Goal: Task Accomplishment & Management: Manage account settings

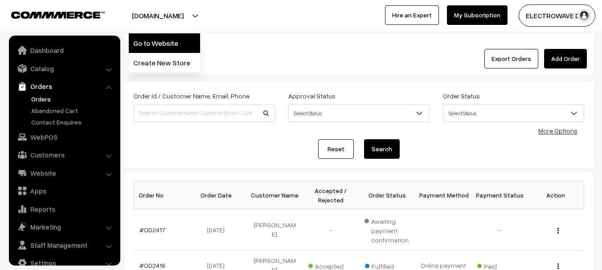
scroll to position [14, 0]
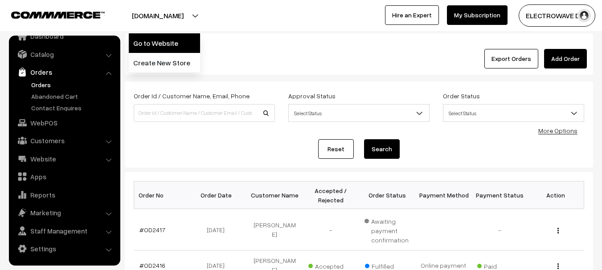
click at [156, 39] on link "Go to Website" at bounding box center [164, 43] width 71 height 20
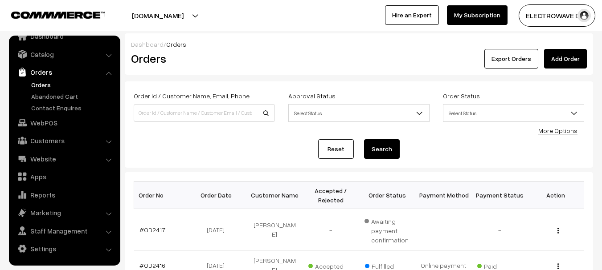
click at [41, 86] on link "Orders" at bounding box center [73, 84] width 88 height 9
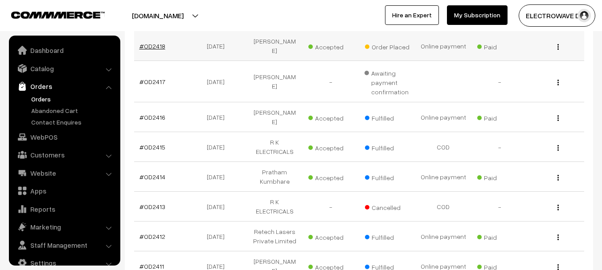
scroll to position [14, 0]
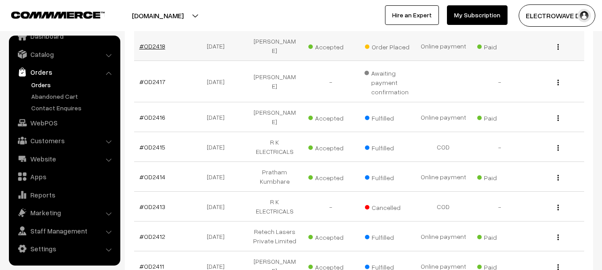
click at [161, 45] on link "#OD2418" at bounding box center [152, 46] width 26 height 8
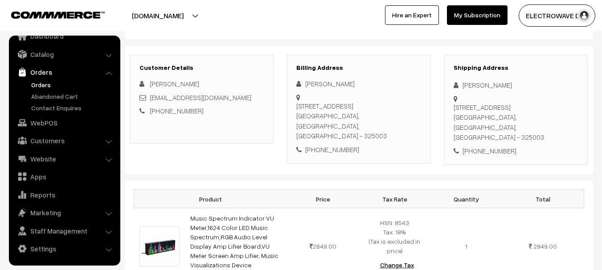
scroll to position [89, 0]
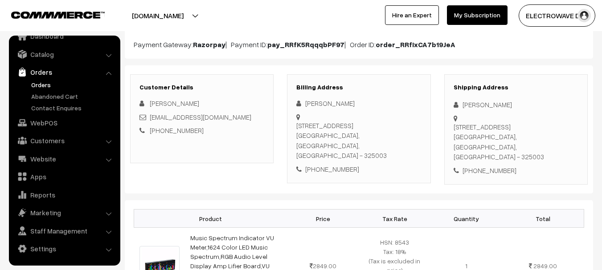
click at [30, 84] on link "Orders" at bounding box center [73, 84] width 88 height 9
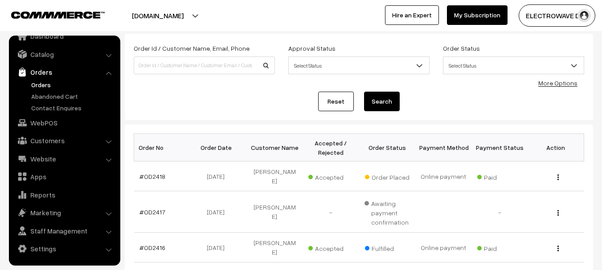
scroll to position [45, 0]
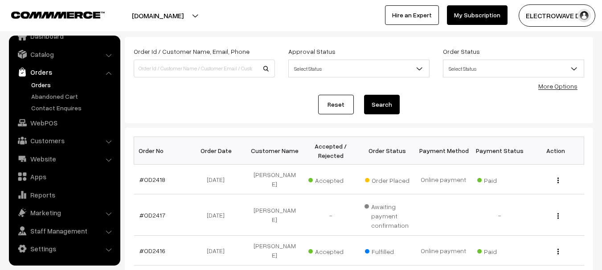
click at [46, 86] on link "Orders" at bounding box center [73, 84] width 88 height 9
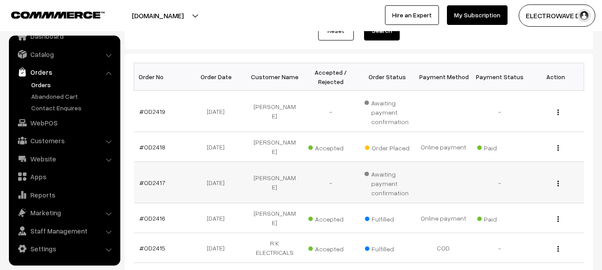
scroll to position [134, 0]
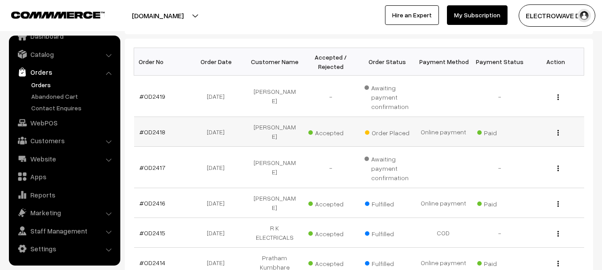
click at [146, 133] on td "#OD2418" at bounding box center [162, 132] width 56 height 30
click at [160, 128] on link "#OD2418" at bounding box center [152, 132] width 26 height 8
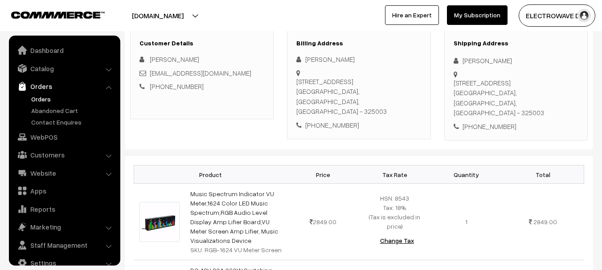
scroll to position [14, 0]
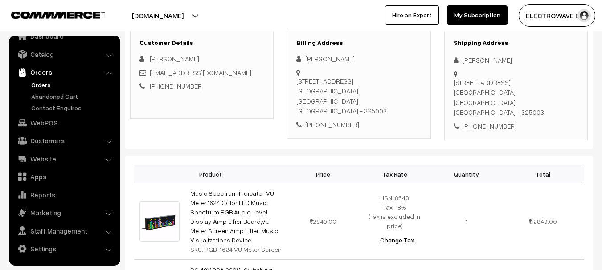
click at [527, 106] on div "House Humber-20,, Harouti Colony-A, Lakhawa Kota, Rajasthan, India - 325003" at bounding box center [516, 98] width 125 height 40
click at [528, 106] on div "House Humber-20,, Harouti Colony-A, Lakhawa Kota, Rajasthan, India - 325003" at bounding box center [516, 98] width 125 height 40
copy div "325003"
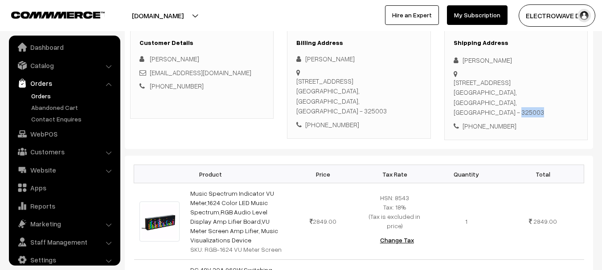
scroll to position [0, 0]
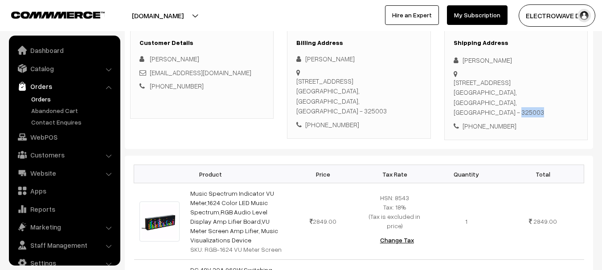
click at [39, 95] on link "Orders" at bounding box center [73, 98] width 88 height 9
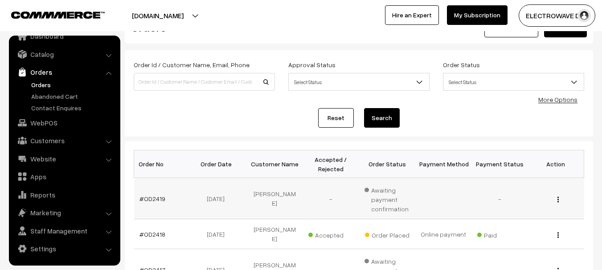
scroll to position [45, 0]
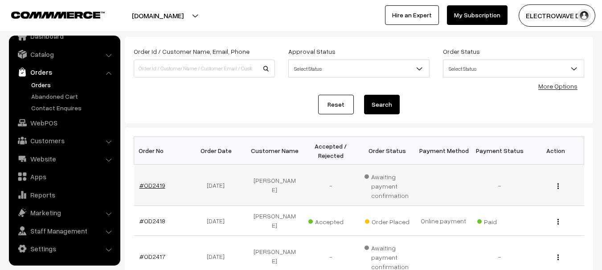
click at [162, 186] on link "#OD2419" at bounding box center [152, 186] width 26 height 8
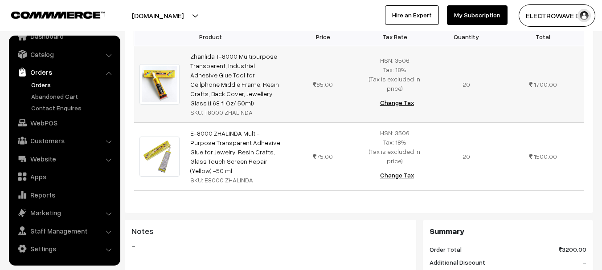
scroll to position [178, 0]
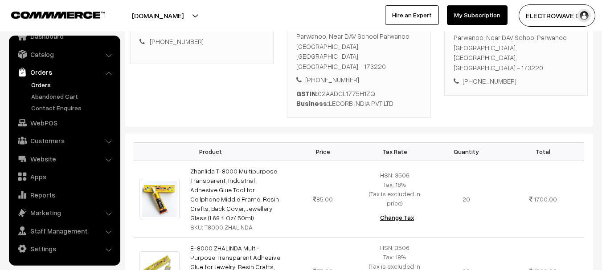
click at [567, 46] on div "Lecorb India Pvt Ltd, Plot No 41A, Sector 1 Parwanoo, Near DAV School Parwanoo …" at bounding box center [516, 48] width 125 height 50
copy div "173220"
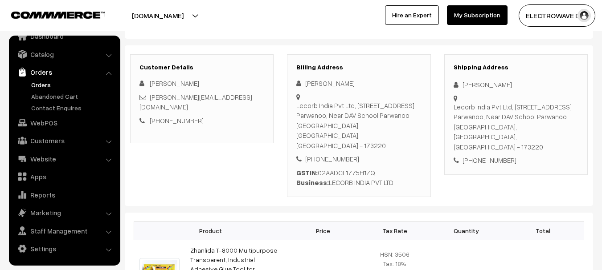
scroll to position [222, 0]
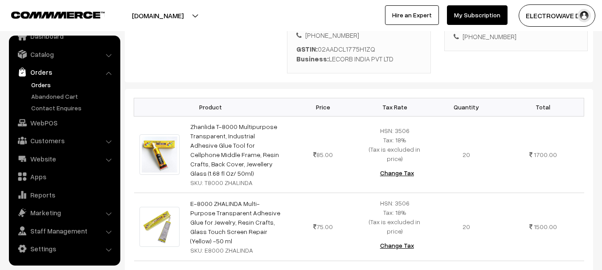
click at [46, 85] on link "Orders" at bounding box center [73, 84] width 88 height 9
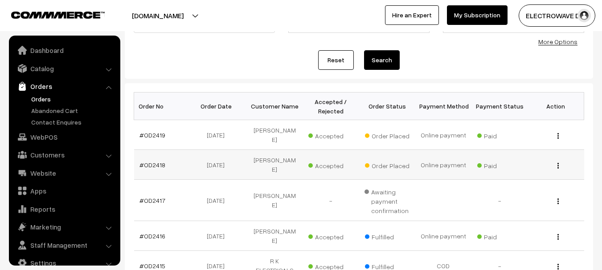
scroll to position [14, 0]
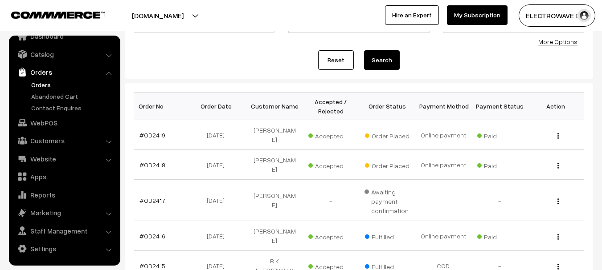
click at [47, 87] on link "Orders" at bounding box center [73, 84] width 88 height 9
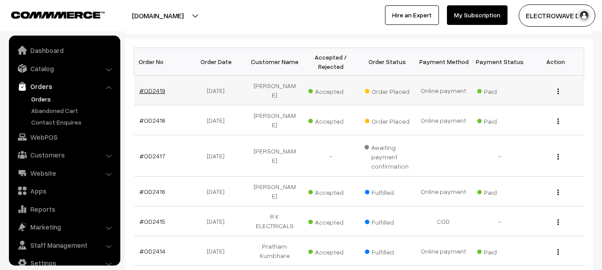
scroll to position [14, 0]
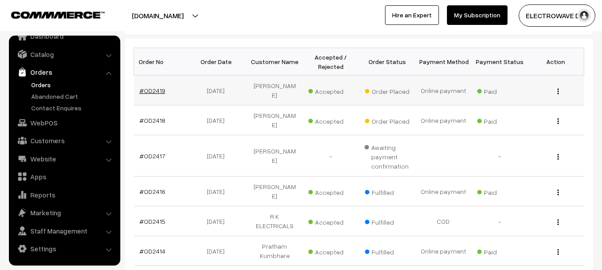
click at [153, 92] on link "#OD2419" at bounding box center [152, 91] width 26 height 8
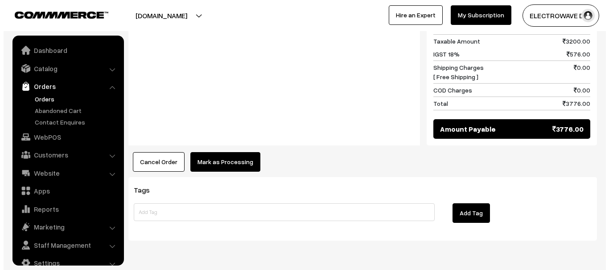
scroll to position [14, 0]
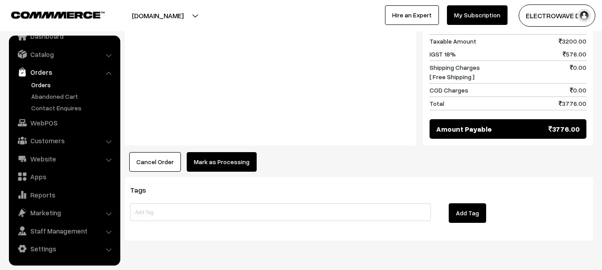
click at [230, 152] on button "Mark as Processing" at bounding box center [222, 162] width 70 height 20
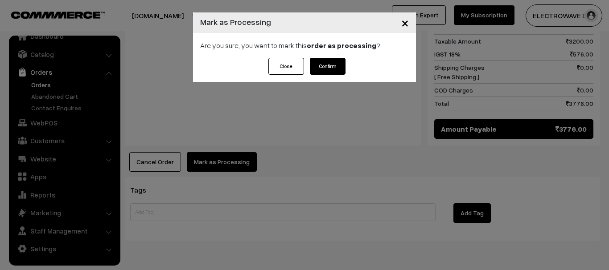
click at [323, 70] on button "Confirm" at bounding box center [328, 66] width 36 height 17
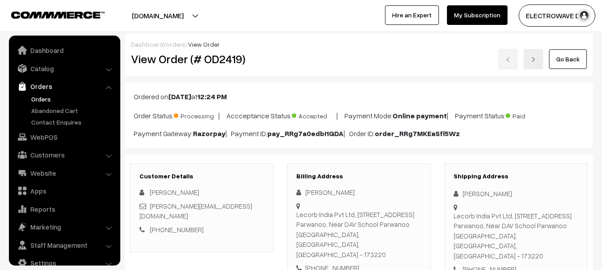
scroll to position [14, 0]
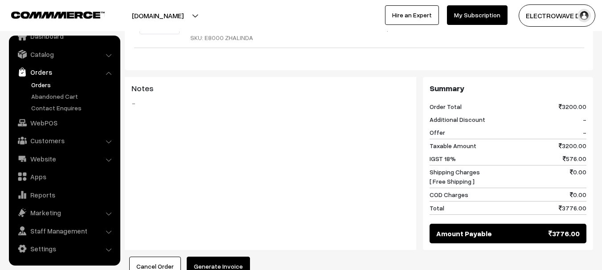
click at [212, 257] on button "Generate Invoice" at bounding box center [218, 267] width 63 height 20
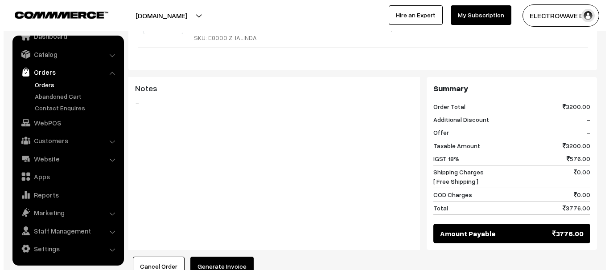
scroll to position [445, 0]
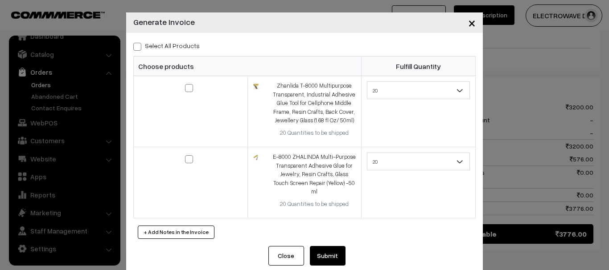
click at [135, 49] on span at bounding box center [137, 47] width 8 height 8
click at [135, 48] on input "Select All Products" at bounding box center [136, 45] width 6 height 6
checkbox input "true"
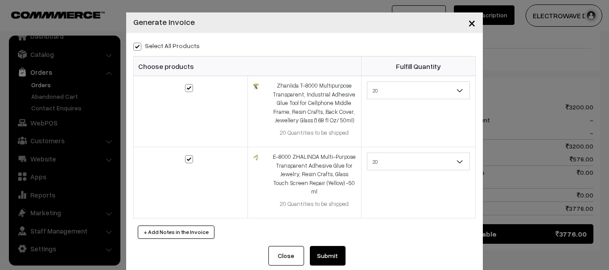
click at [335, 252] on button "Submit" at bounding box center [328, 256] width 36 height 20
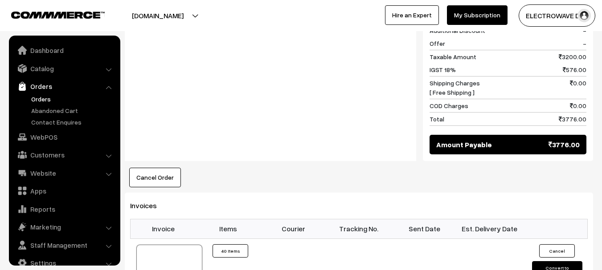
scroll to position [14, 0]
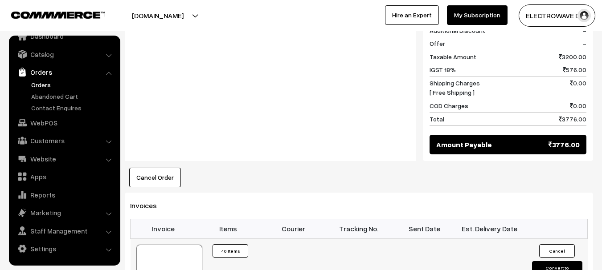
click at [184, 245] on div at bounding box center [169, 267] width 66 height 45
click at [165, 245] on div at bounding box center [169, 267] width 66 height 45
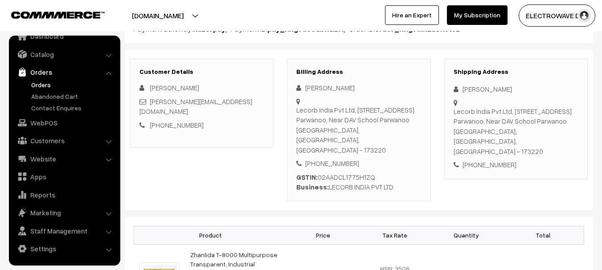
scroll to position [89, 0]
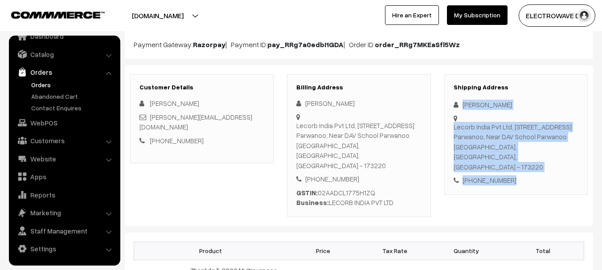
copy div "[PERSON_NAME] Lecorb India Pvt Ltd, [STREET_ADDRESS], Near DAV School Parwanoo …"
drag, startPoint x: 519, startPoint y: 158, endPoint x: 457, endPoint y: 101, distance: 84.2
click at [457, 101] on div "Shipping Address [PERSON_NAME] Lecorb India Pvt Ltd, [STREET_ADDRESS], Near DAV…" at bounding box center [515, 134] width 143 height 121
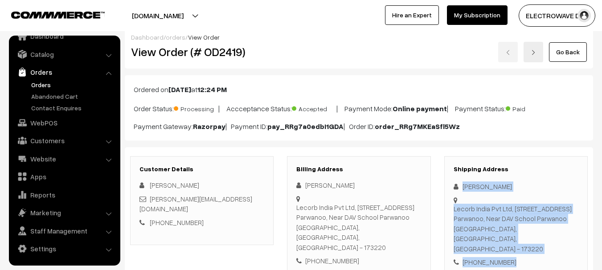
scroll to position [0, 0]
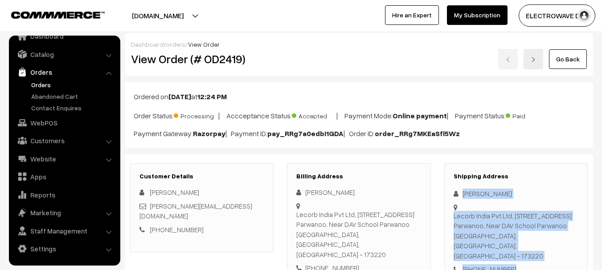
click at [533, 59] on img at bounding box center [533, 59] width 5 height 5
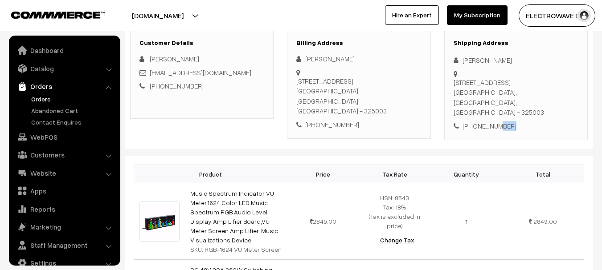
scroll to position [14, 0]
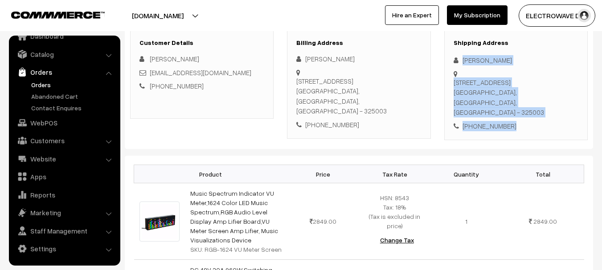
drag, startPoint x: 0, startPoint y: 0, endPoint x: 458, endPoint y: 58, distance: 461.3
click at [458, 58] on div "Shipping Address [PERSON_NAME] [STREET_ADDRESS] [PHONE_NUMBER]" at bounding box center [515, 85] width 143 height 111
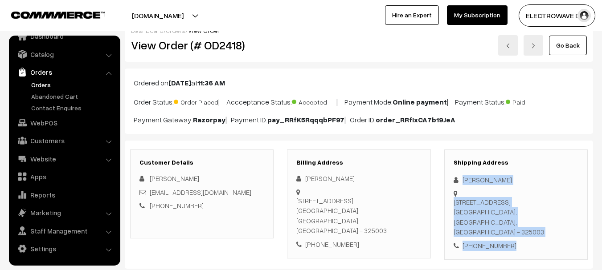
scroll to position [0, 0]
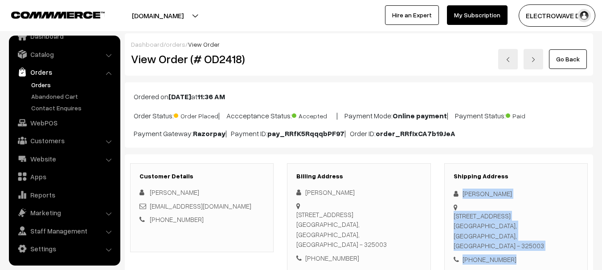
click at [40, 86] on link "Orders" at bounding box center [73, 84] width 88 height 9
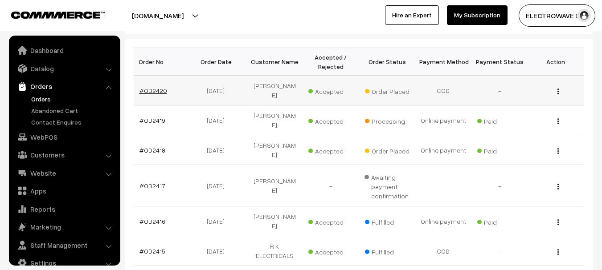
scroll to position [14, 0]
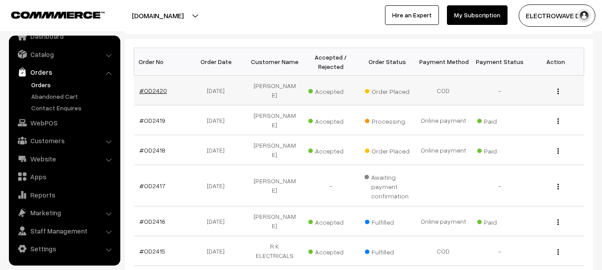
click at [160, 87] on link "#OD2420" at bounding box center [153, 91] width 28 height 8
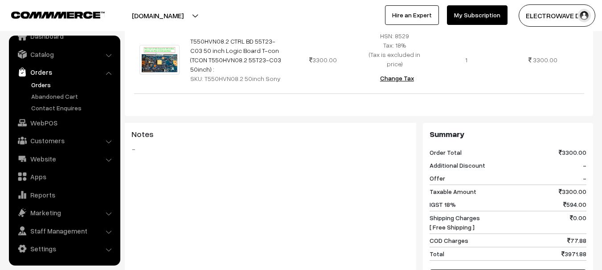
scroll to position [267, 0]
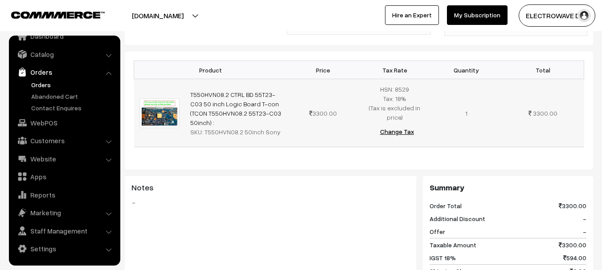
drag, startPoint x: 240, startPoint y: 119, endPoint x: 341, endPoint y: 120, distance: 101.6
click at [341, 120] on tr "T550HVN08.2 CTRL BD 55T23-C03 50 inch Logic Board T-con (TCON T550HVN08.2 55T23…" at bounding box center [359, 113] width 450 height 68
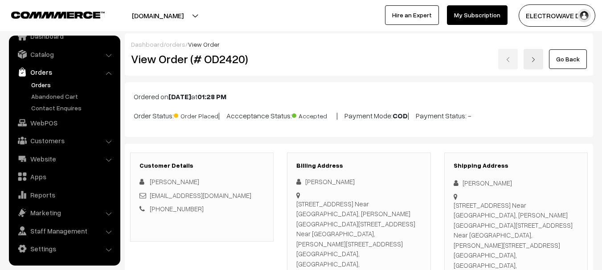
scroll to position [89, 0]
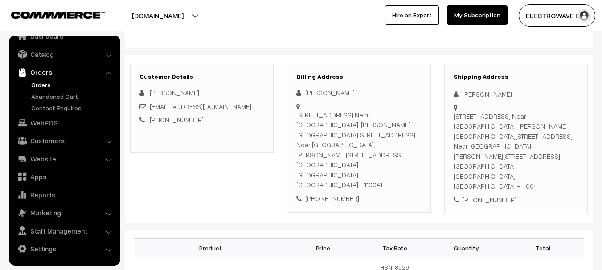
click at [487, 195] on div "+91 7096984649" at bounding box center [516, 200] width 125 height 10
copy div "7096984649"
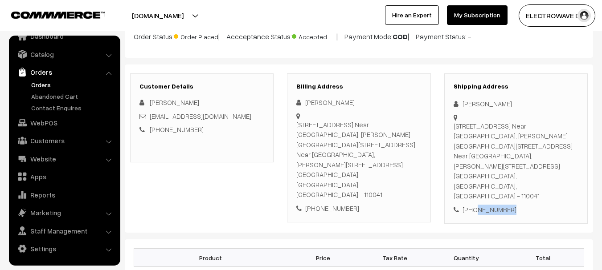
scroll to position [0, 0]
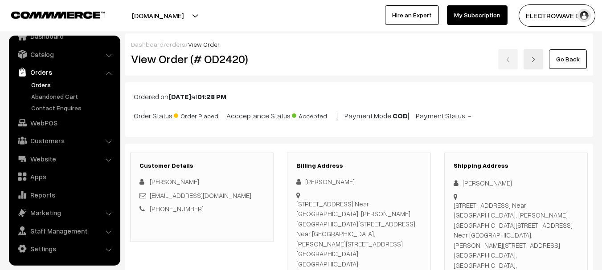
drag, startPoint x: 182, startPoint y: 10, endPoint x: 169, endPoint y: 45, distance: 37.1
click at [181, 12] on button "[DOMAIN_NAME]" at bounding box center [158, 15] width 114 height 22
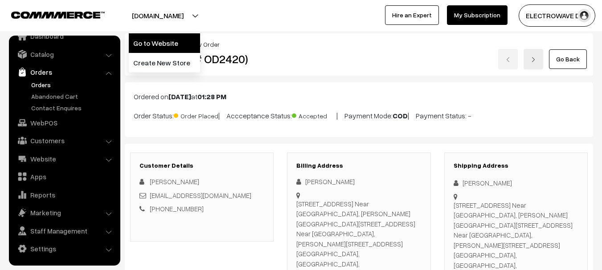
click at [168, 46] on link "Go to Website" at bounding box center [164, 43] width 71 height 20
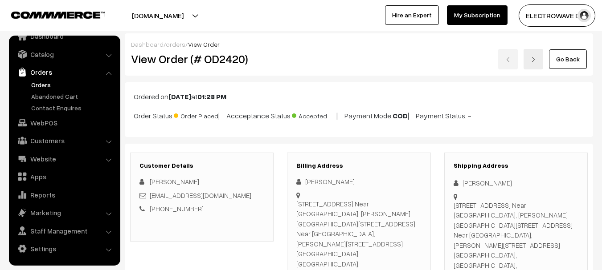
click at [42, 82] on link "Orders" at bounding box center [73, 84] width 88 height 9
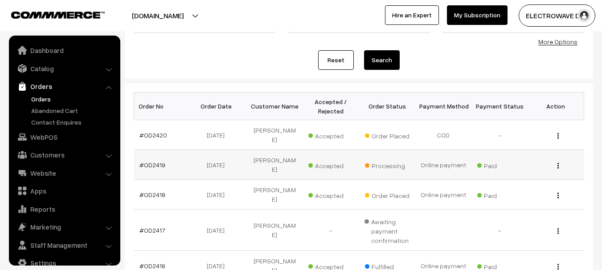
scroll to position [14, 0]
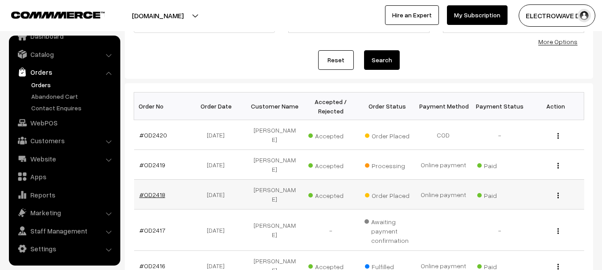
click at [139, 191] on link "#OD2418" at bounding box center [152, 195] width 26 height 8
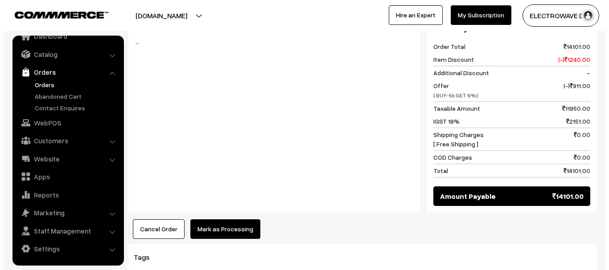
scroll to position [927, 0]
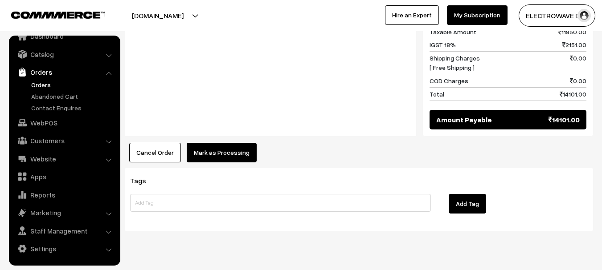
click at [214, 143] on button "Mark as Processing" at bounding box center [222, 153] width 70 height 20
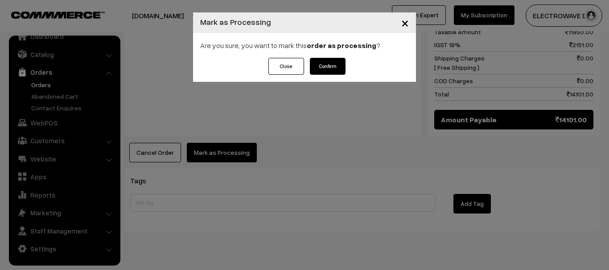
click at [339, 62] on button "Confirm" at bounding box center [328, 66] width 36 height 17
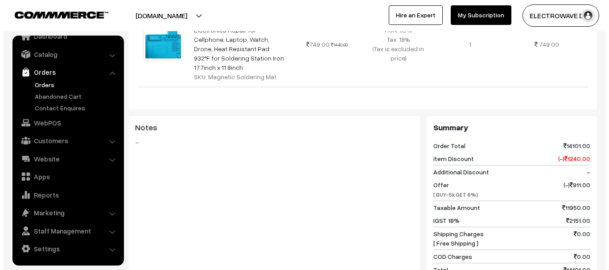
scroll to position [802, 0]
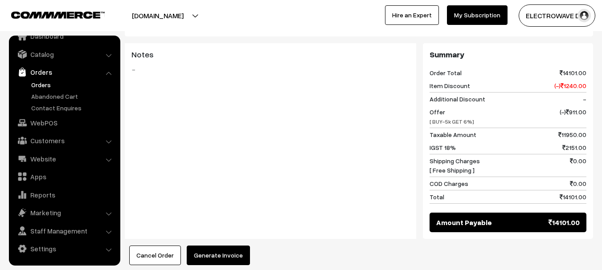
click at [223, 246] on button "Generate Invoice" at bounding box center [218, 256] width 63 height 20
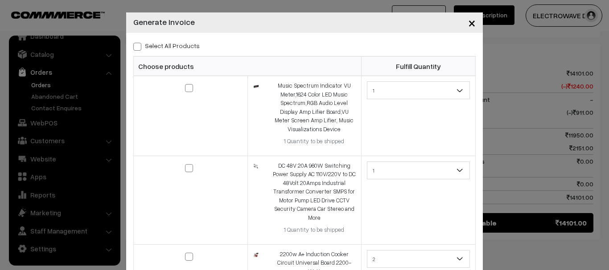
click at [133, 47] on span at bounding box center [137, 47] width 8 height 8
click at [133, 47] on input "Select All Products" at bounding box center [136, 45] width 6 height 6
checkbox input "true"
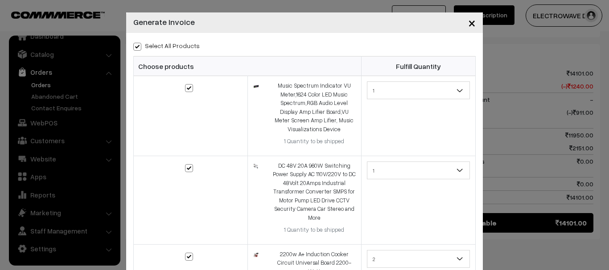
checkbox input "true"
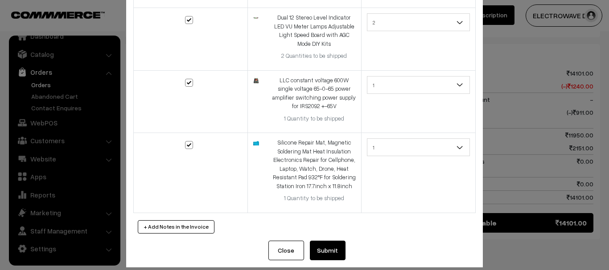
scroll to position [354, 0]
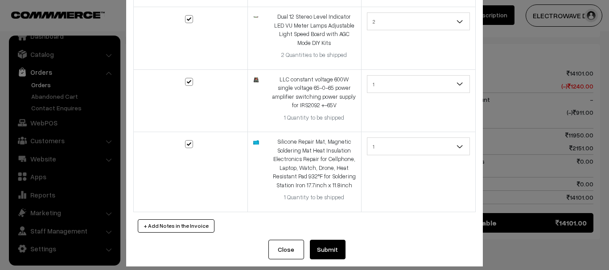
click at [327, 241] on button "Submit" at bounding box center [328, 250] width 36 height 20
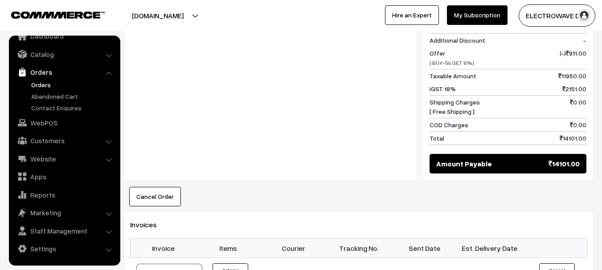
scroll to position [936, 0]
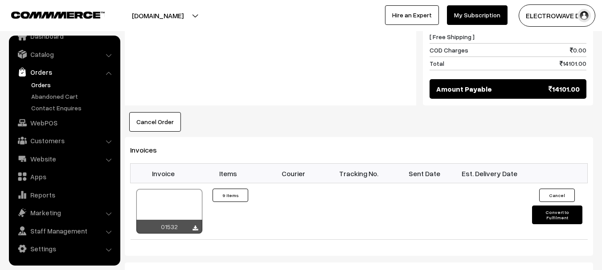
click at [48, 84] on link "Orders" at bounding box center [73, 84] width 88 height 9
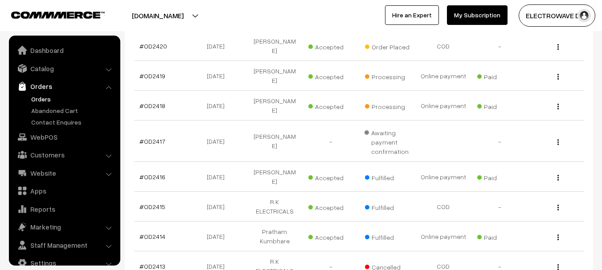
scroll to position [14, 0]
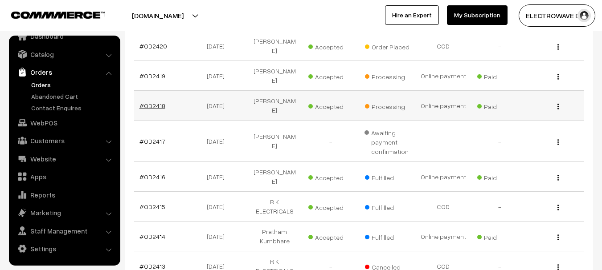
click at [148, 102] on link "#OD2418" at bounding box center [152, 106] width 26 height 8
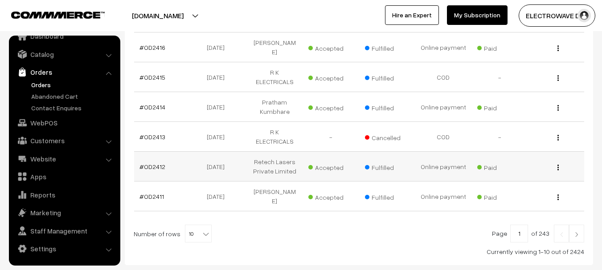
scroll to position [318, 0]
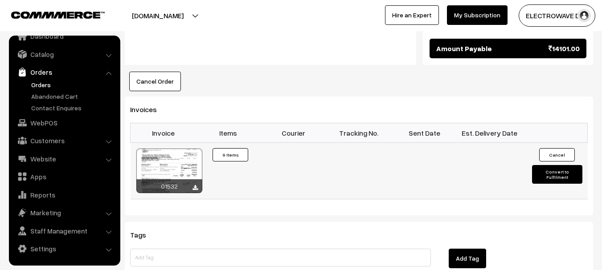
scroll to position [980, 0]
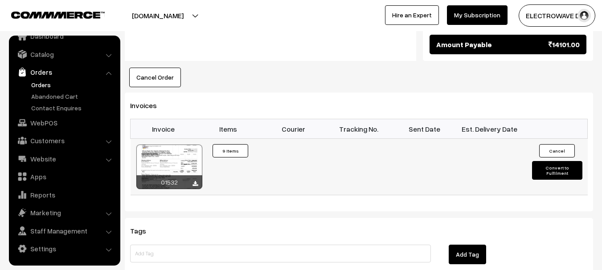
click at [170, 148] on div at bounding box center [169, 167] width 66 height 45
click at [43, 83] on link "Orders" at bounding box center [73, 84] width 88 height 9
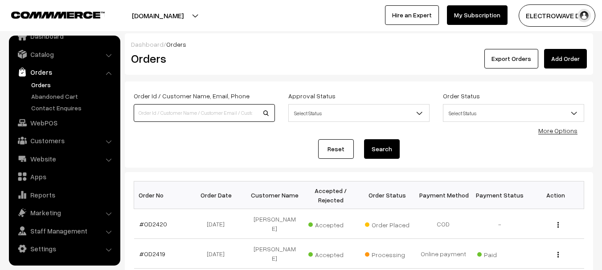
click at [176, 120] on input at bounding box center [204, 113] width 141 height 18
type input "OD246"
click at [364, 139] on button "Search" at bounding box center [382, 149] width 36 height 20
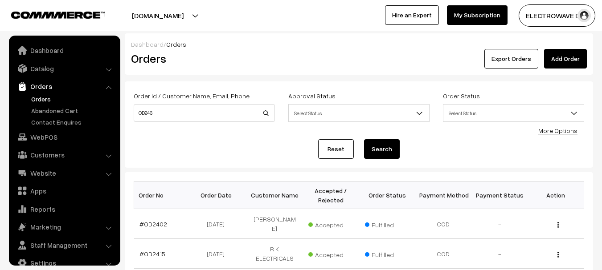
scroll to position [14, 0]
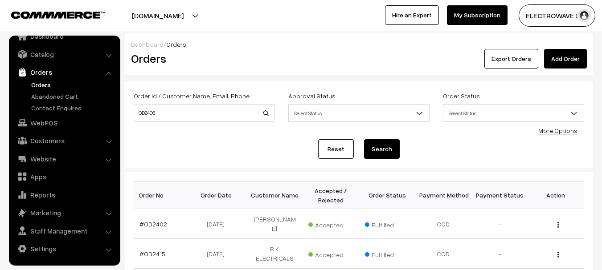
type input "OD2406"
click at [364, 139] on button "Search" at bounding box center [382, 149] width 36 height 20
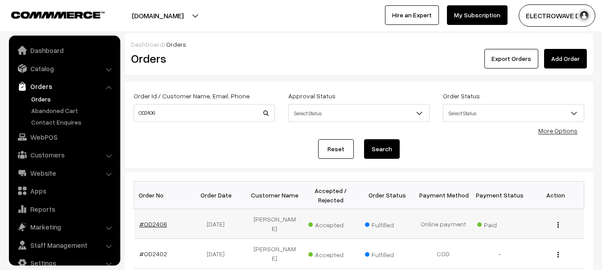
scroll to position [14, 0]
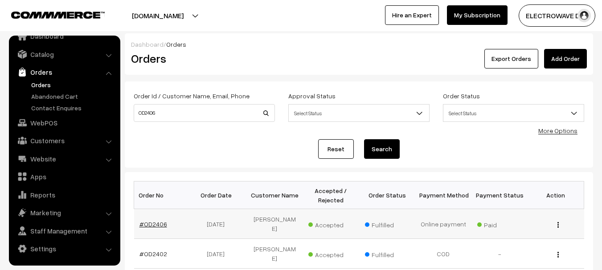
click at [151, 226] on link "#OD2406" at bounding box center [153, 225] width 28 height 8
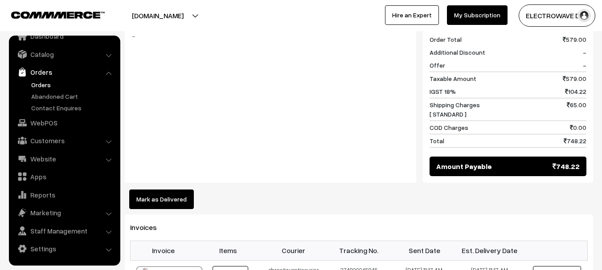
scroll to position [446, 0]
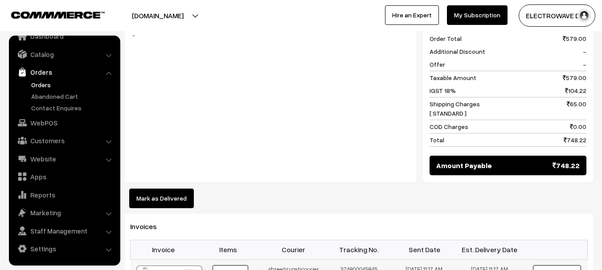
copy td "374800045845"
